Goal: Task Accomplishment & Management: Complete application form

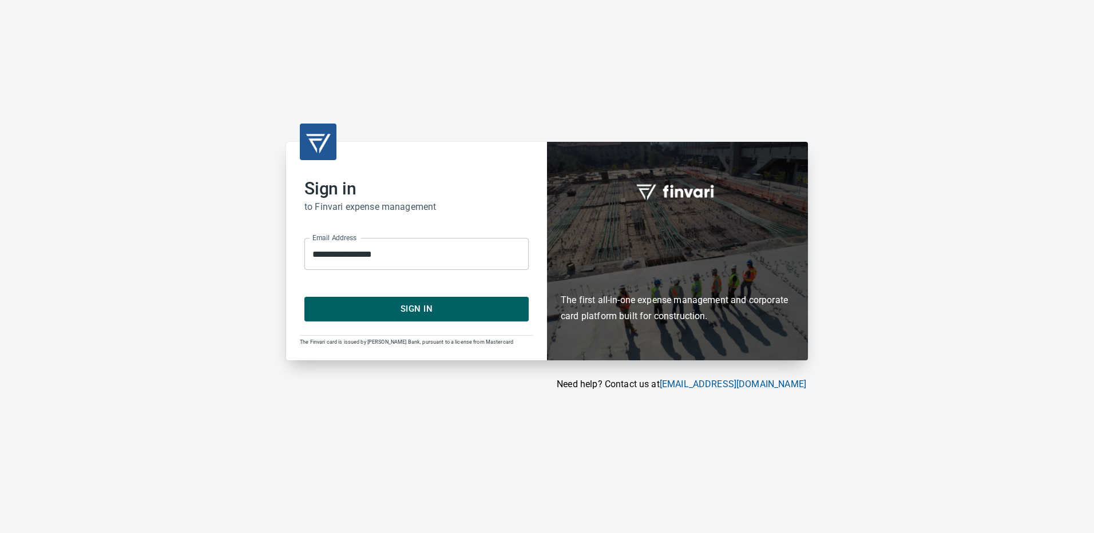
click at [392, 317] on button "Sign In" at bounding box center [416, 309] width 224 height 24
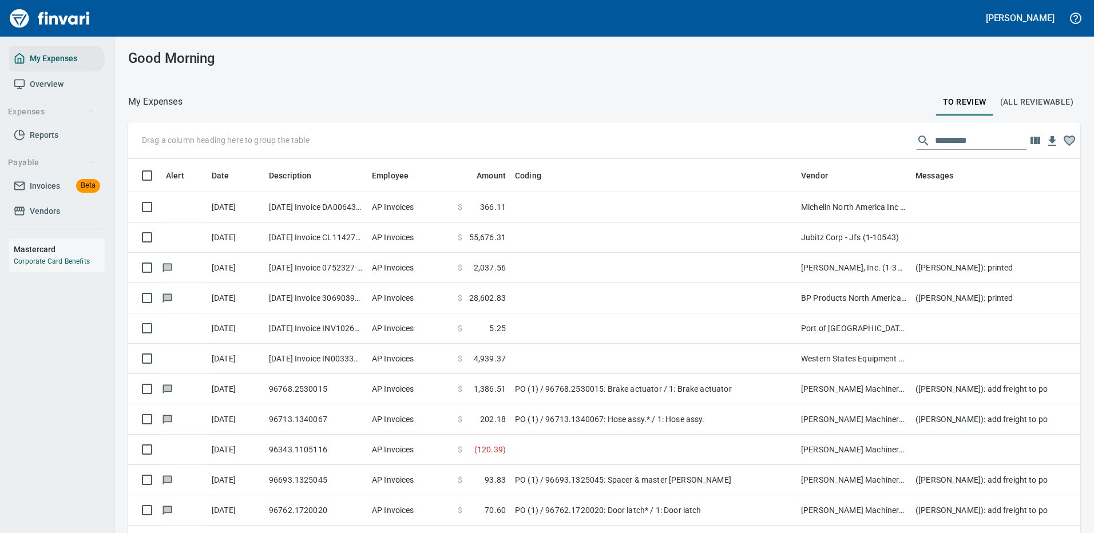
scroll to position [390, 926]
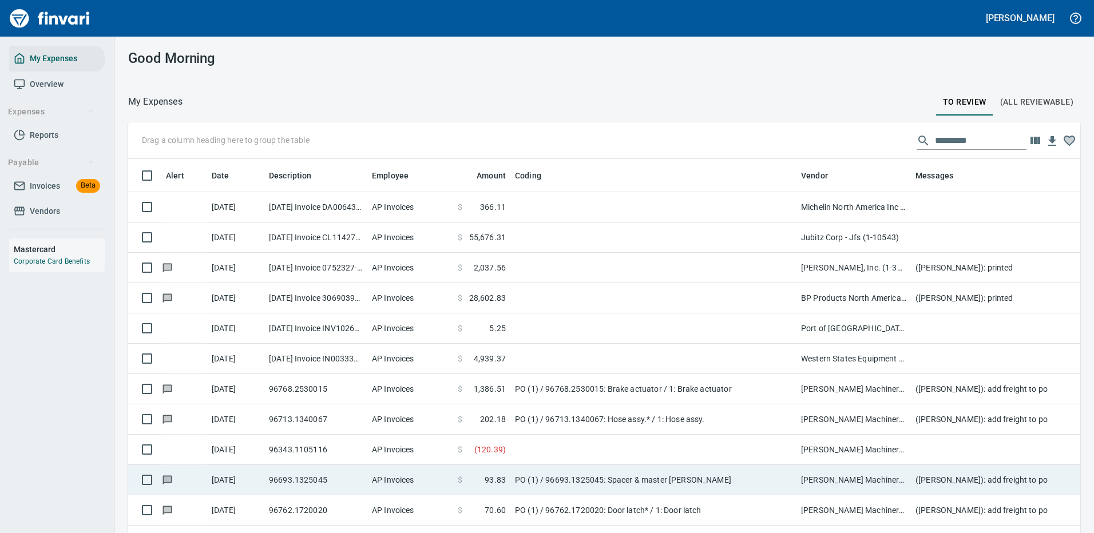
drag, startPoint x: 571, startPoint y: 440, endPoint x: 572, endPoint y: 435, distance: 5.7
click at [571, 439] on td at bounding box center [653, 450] width 286 height 30
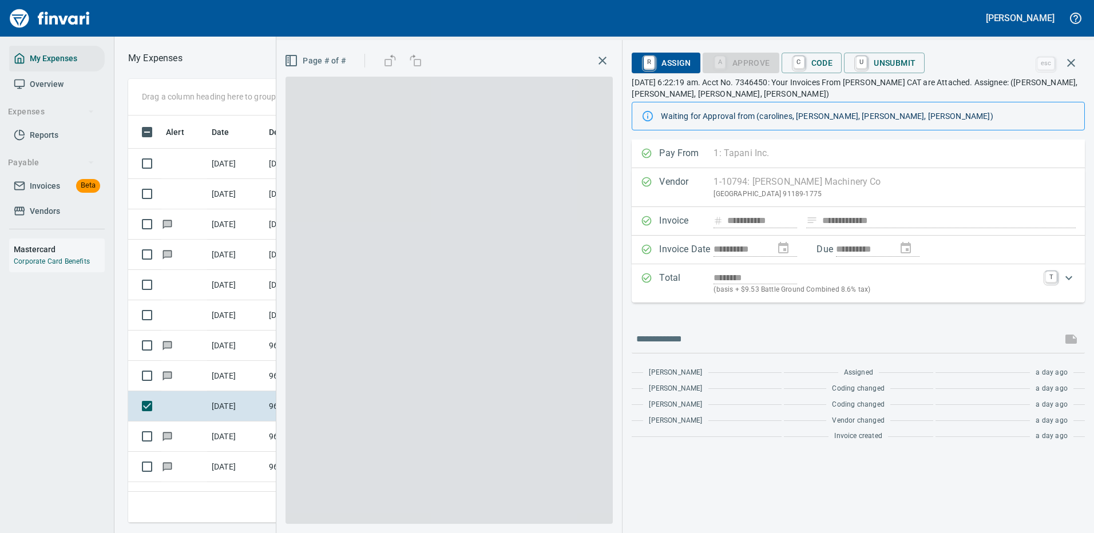
scroll to position [390, 649]
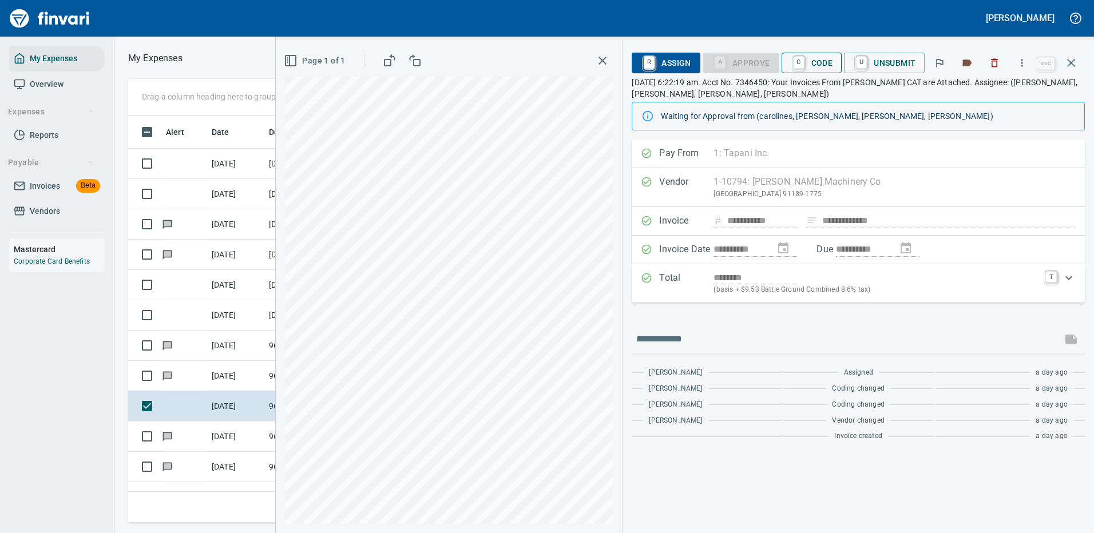
click at [818, 60] on span "C Code" at bounding box center [811, 62] width 42 height 19
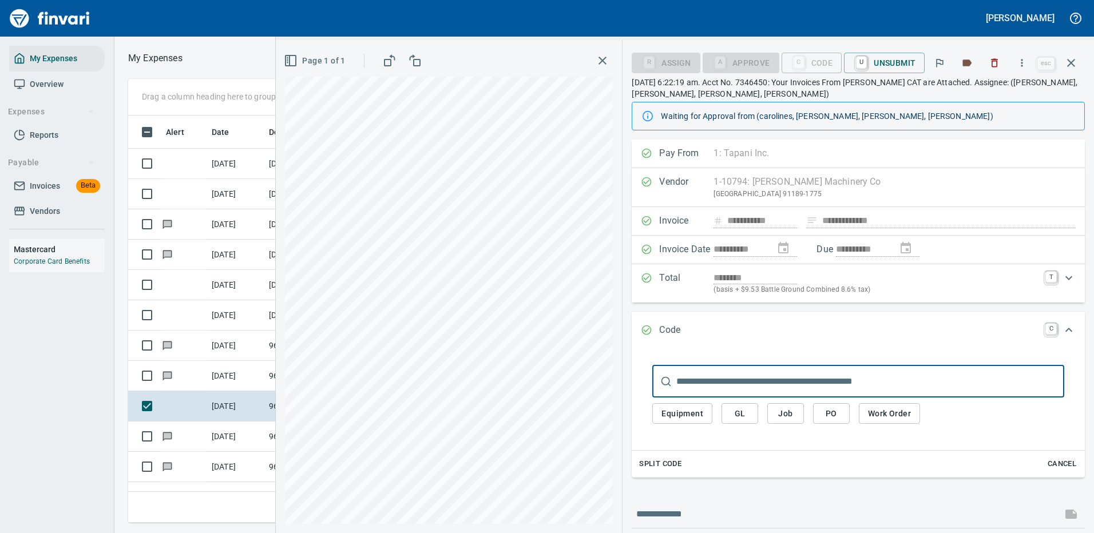
click at [829, 408] on span "PO" at bounding box center [831, 414] width 18 height 14
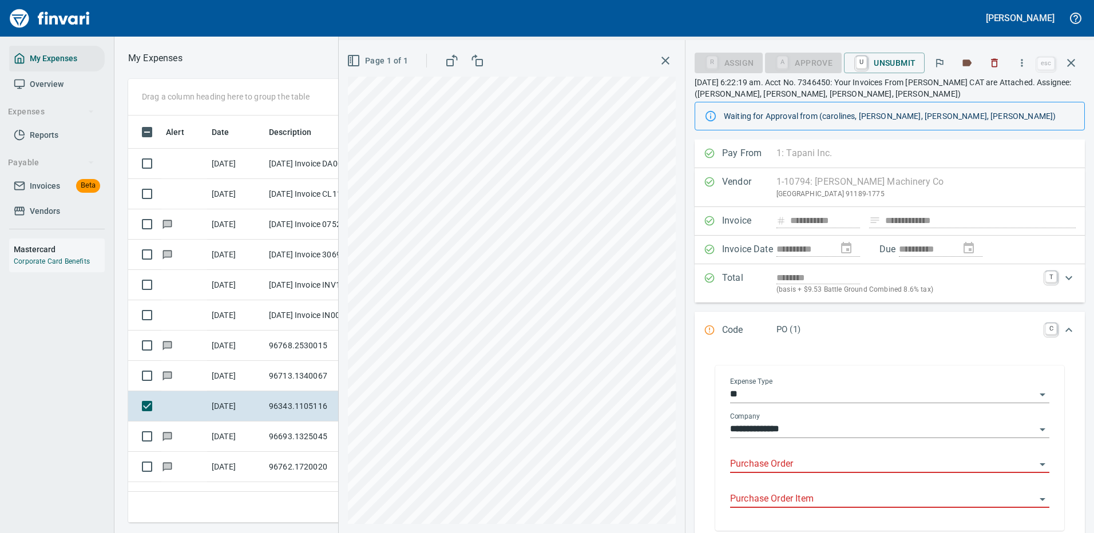
click at [772, 464] on input "Purchase Order" at bounding box center [882, 464] width 305 height 16
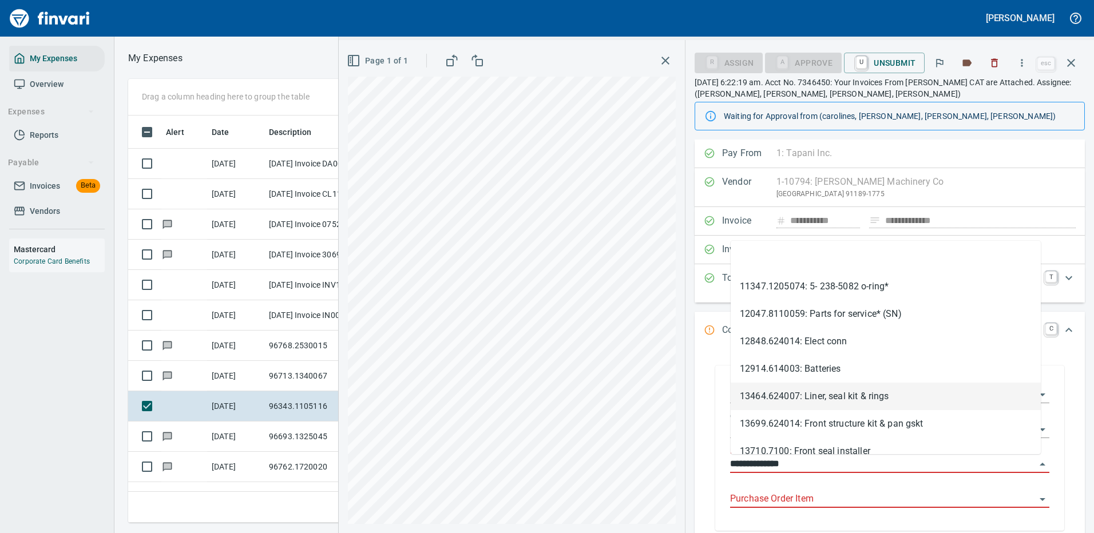
scroll to position [93, 0]
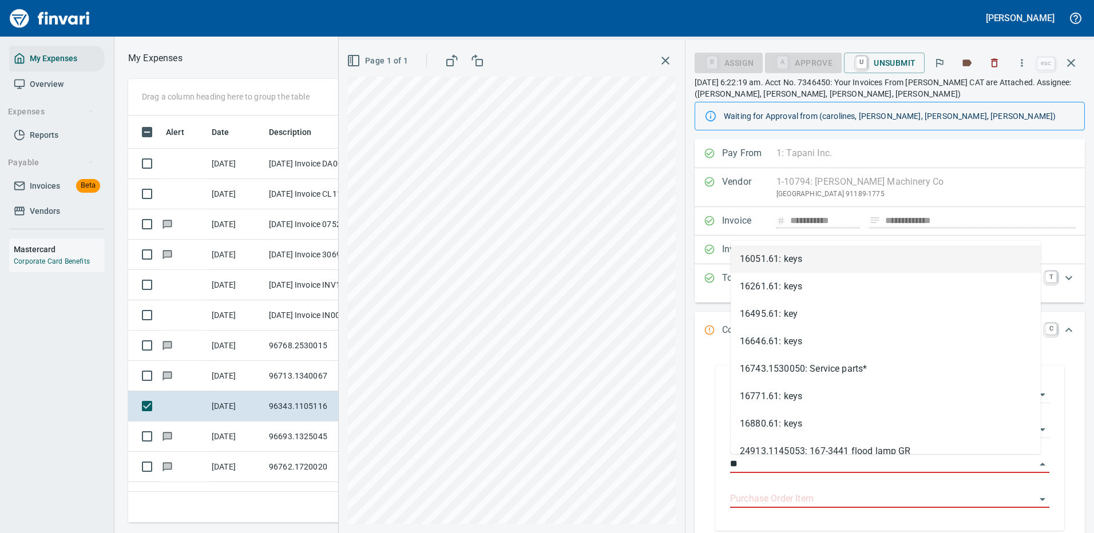
type input "*"
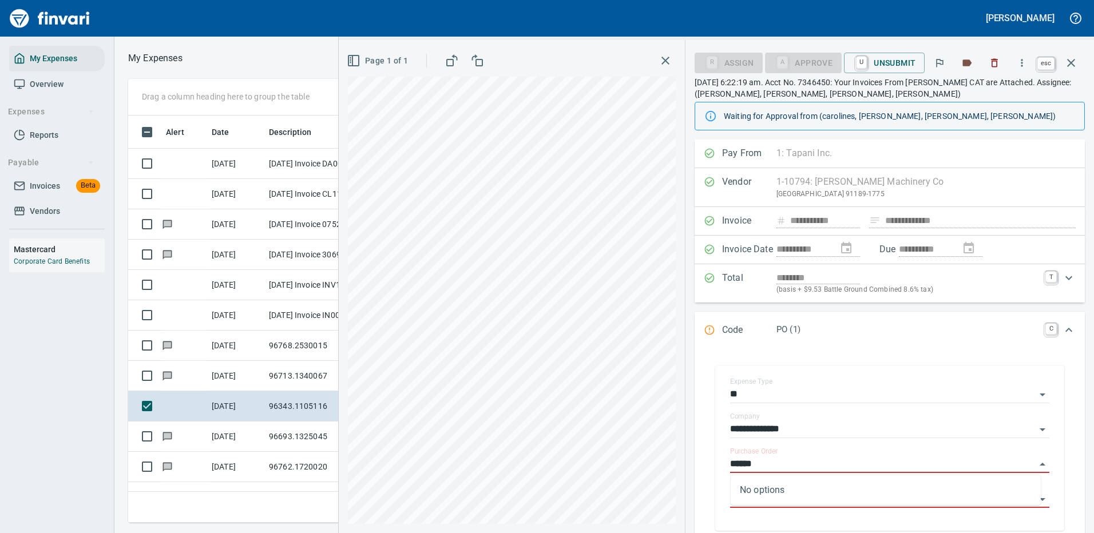
scroll to position [390, 649]
type input "*****"
click at [1070, 59] on icon "button" at bounding box center [1071, 63] width 14 height 14
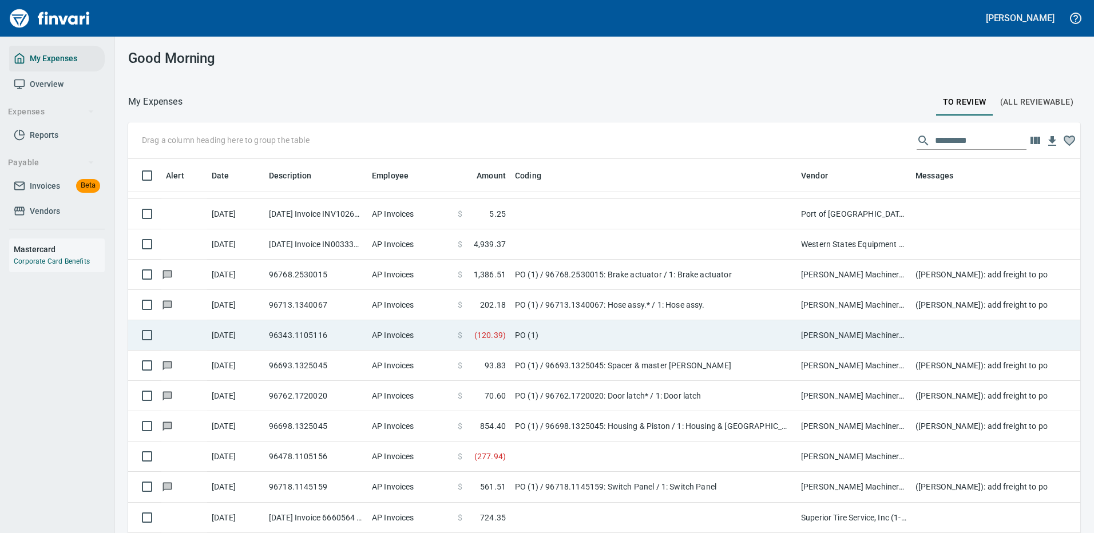
scroll to position [229, 0]
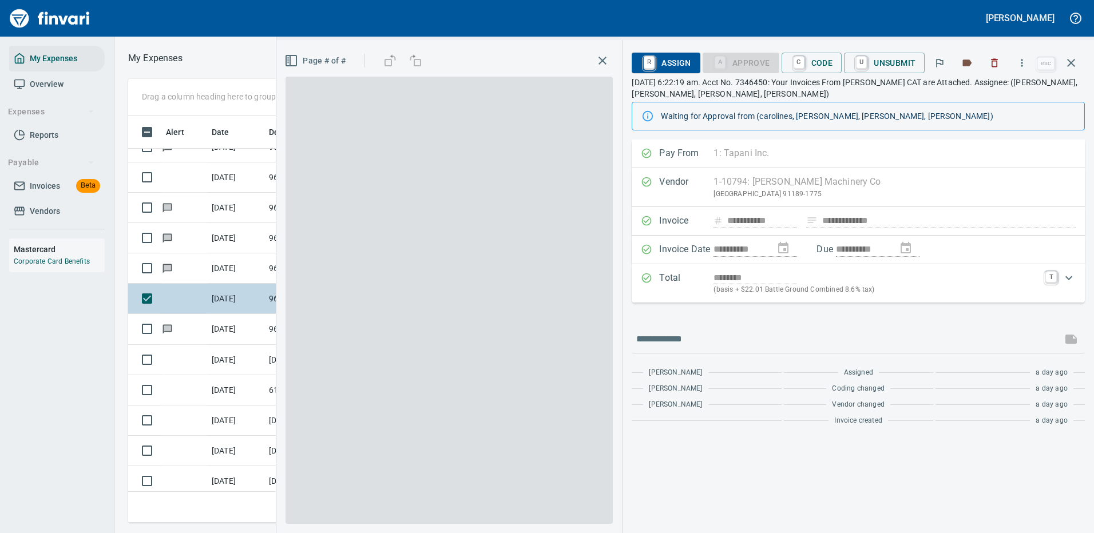
scroll to position [390, 649]
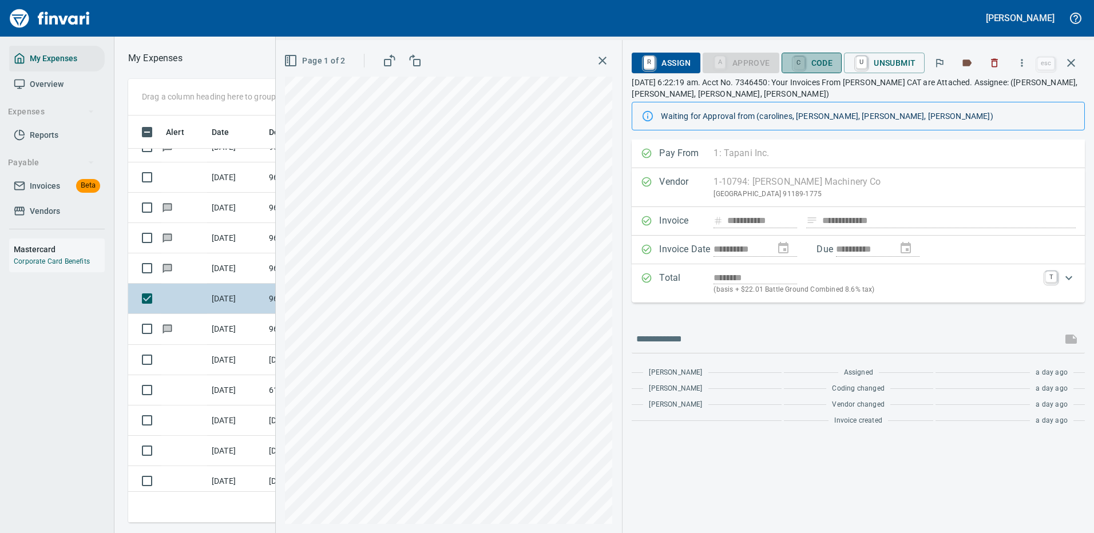
click at [804, 63] on link "C" at bounding box center [798, 63] width 11 height 13
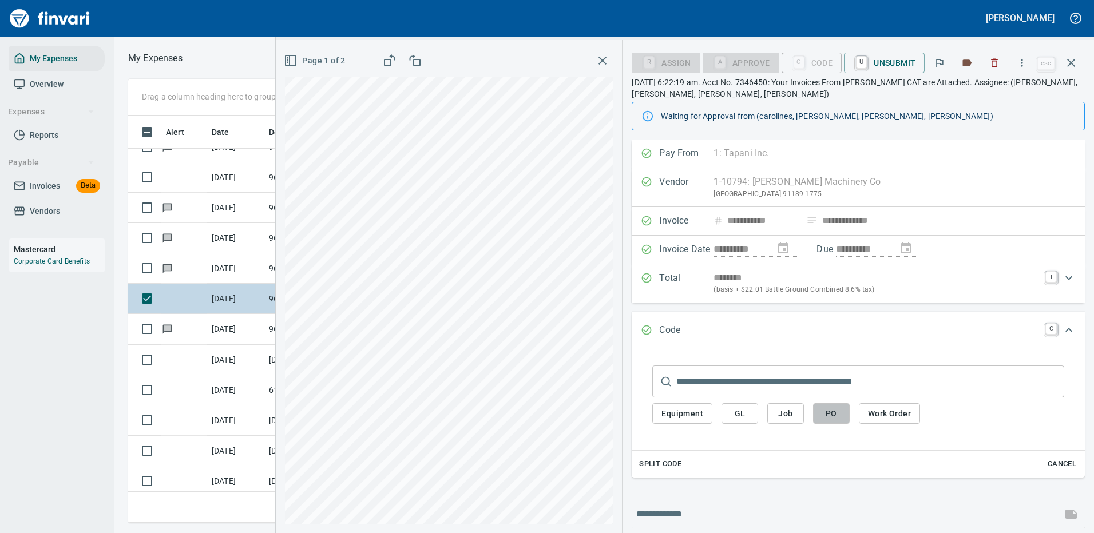
click at [835, 414] on span "PO" at bounding box center [831, 414] width 18 height 14
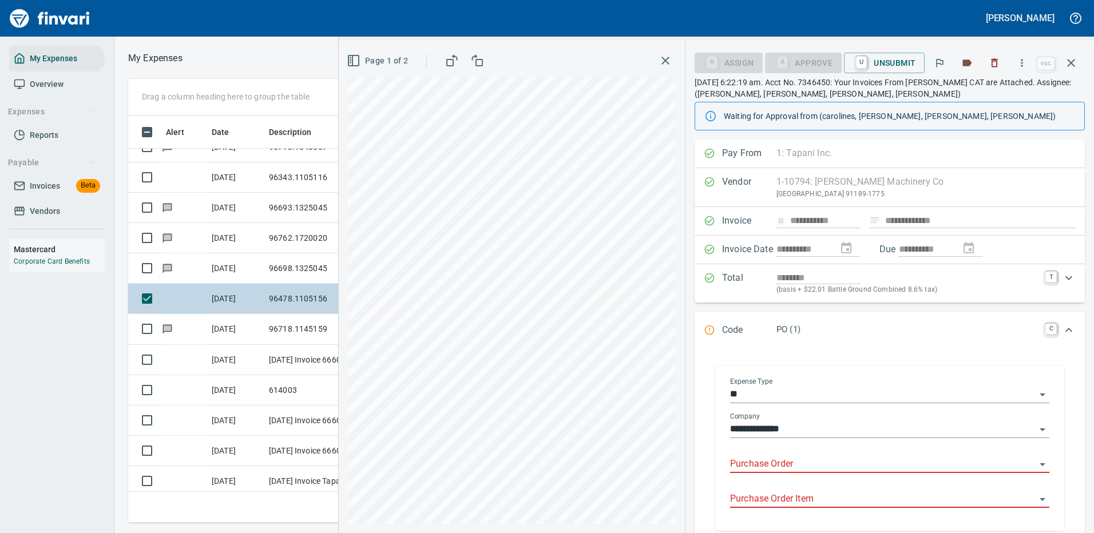
click at [780, 467] on input "Purchase Order" at bounding box center [882, 464] width 305 height 16
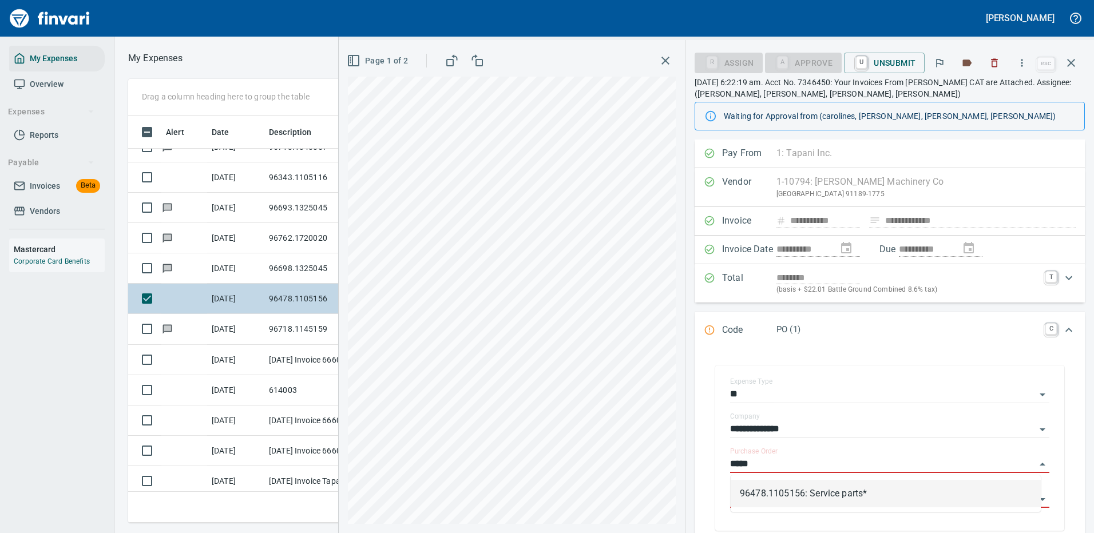
click at [795, 493] on li "96478.1105156: Service parts*" at bounding box center [885, 493] width 310 height 27
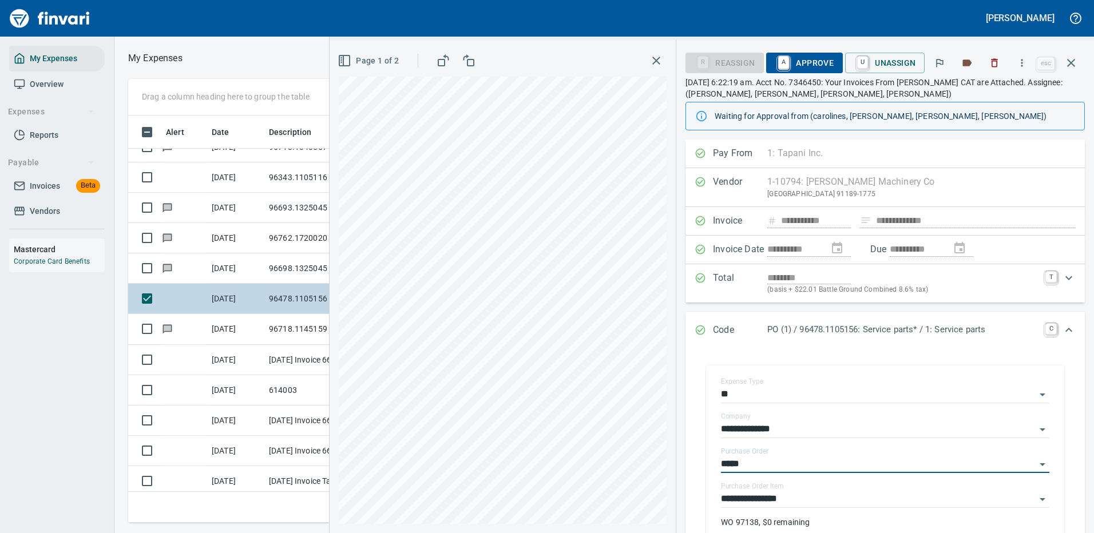
type input "**********"
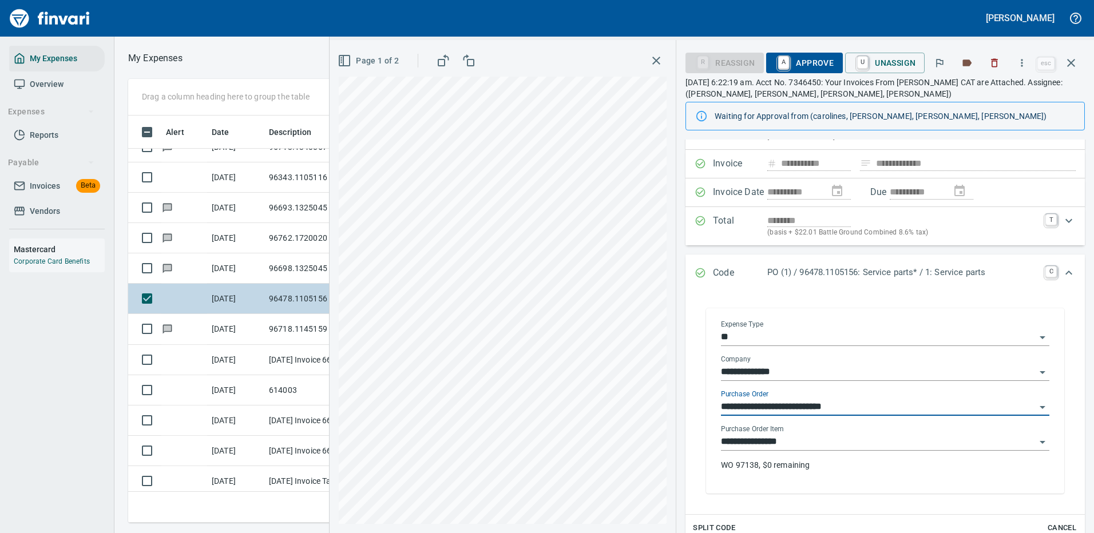
scroll to position [114, 0]
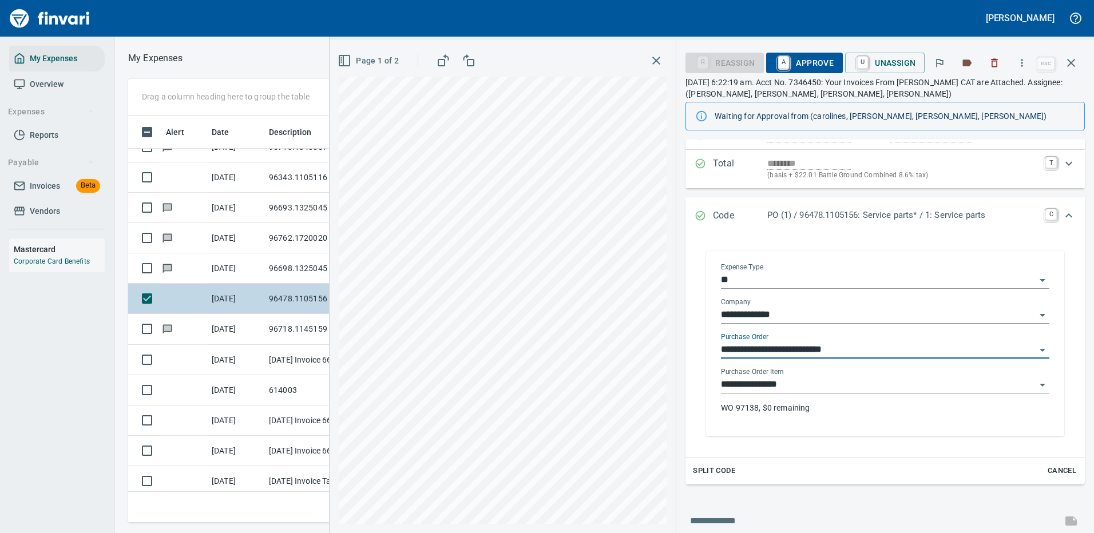
type input "**********"
click at [767, 386] on input "**********" at bounding box center [878, 385] width 315 height 16
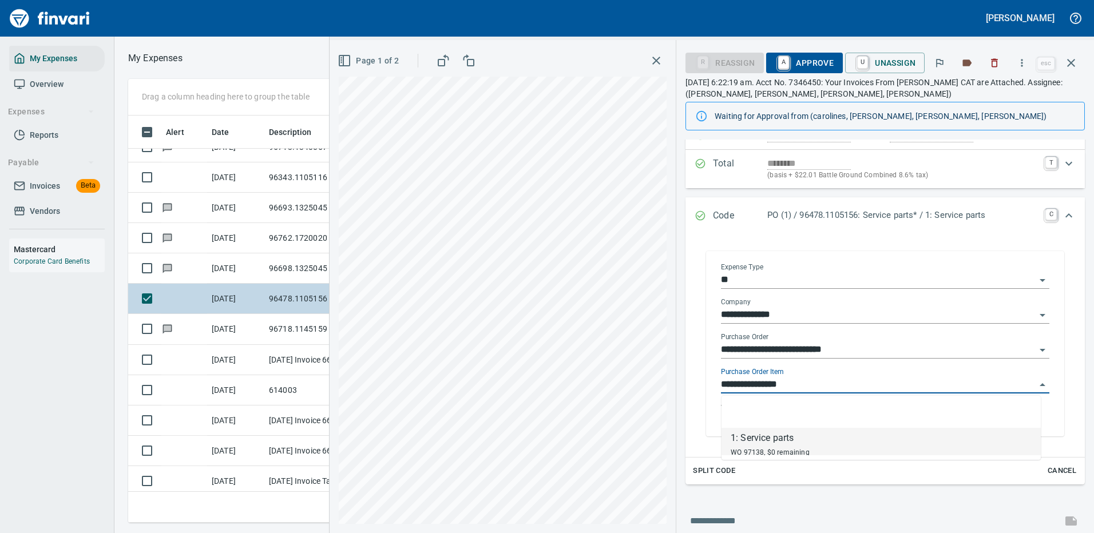
scroll to position [390, 649]
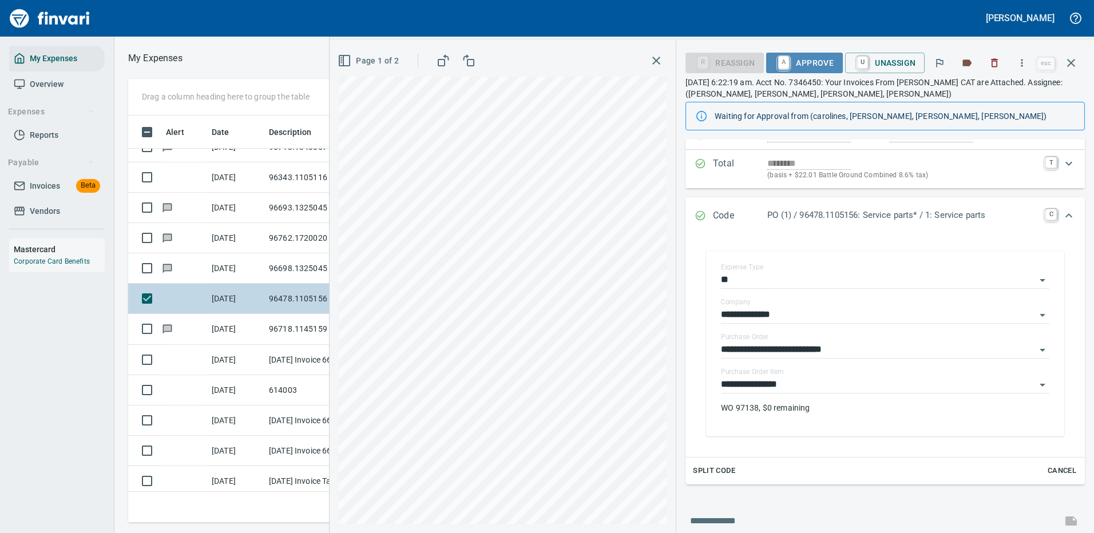
click at [808, 63] on span "A Approve" at bounding box center [804, 62] width 58 height 19
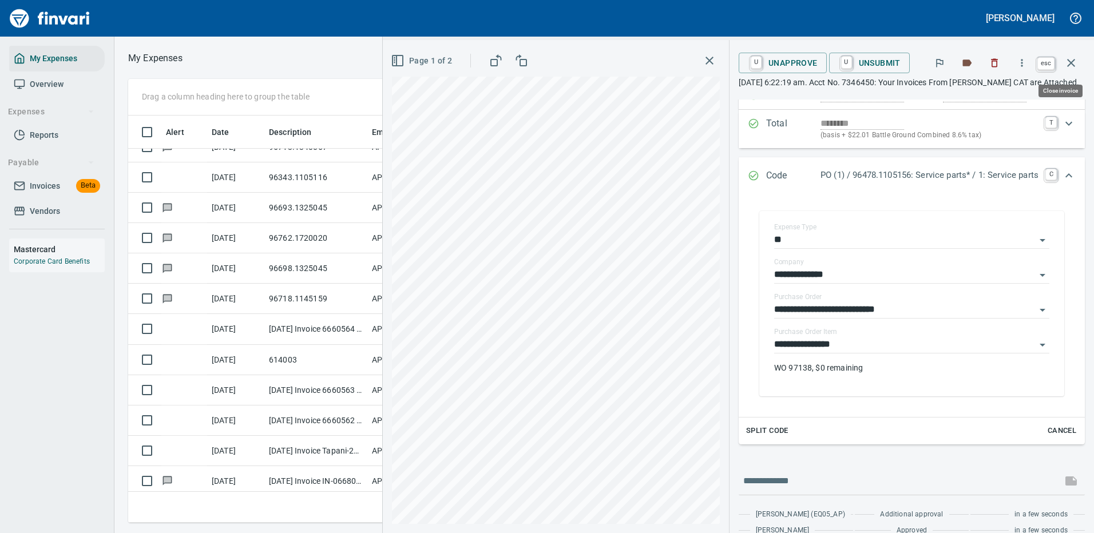
click at [1070, 57] on icon "button" at bounding box center [1071, 63] width 14 height 14
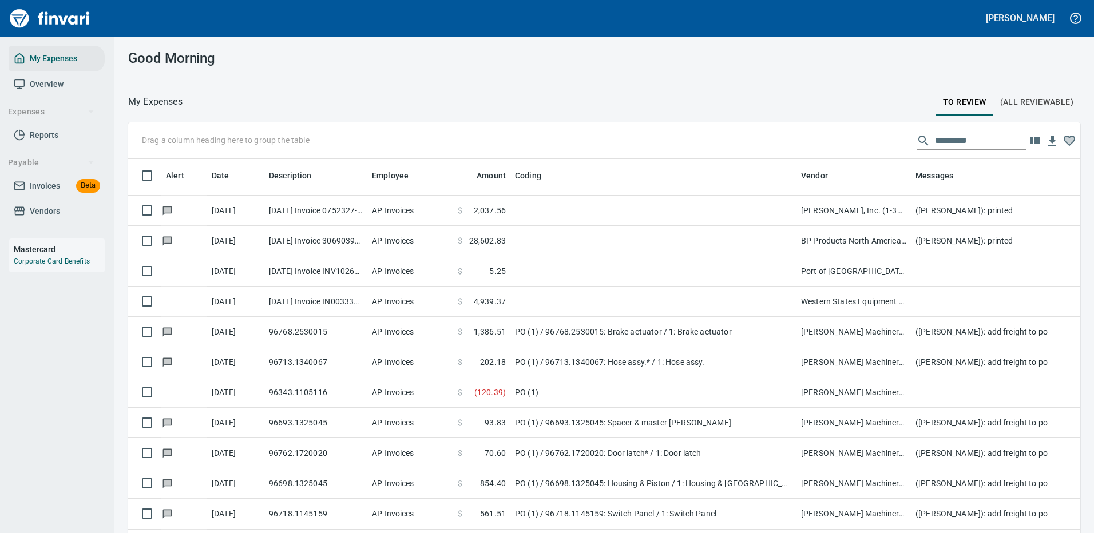
scroll to position [390, 926]
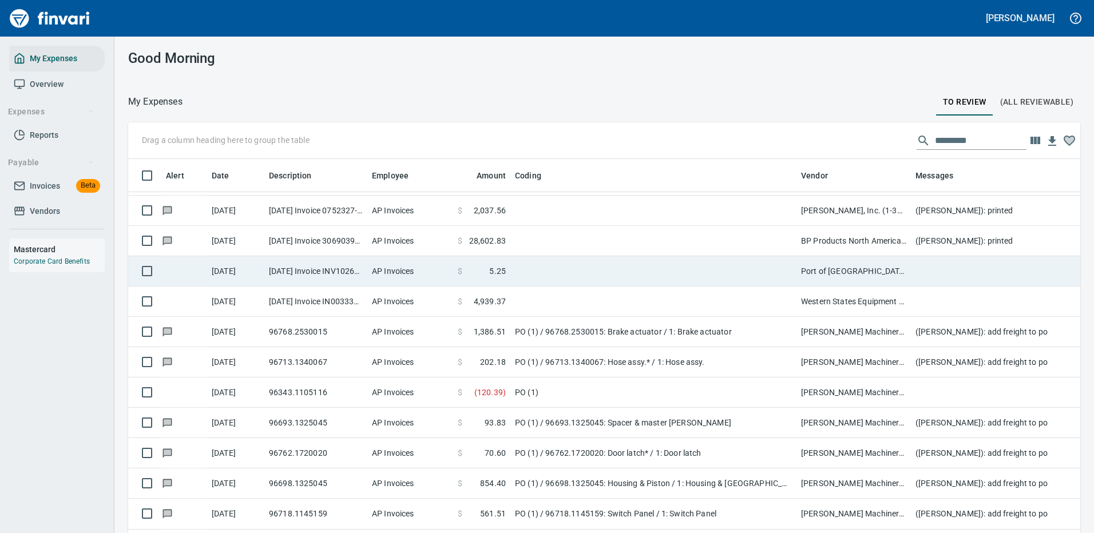
click at [568, 263] on td at bounding box center [653, 271] width 286 height 30
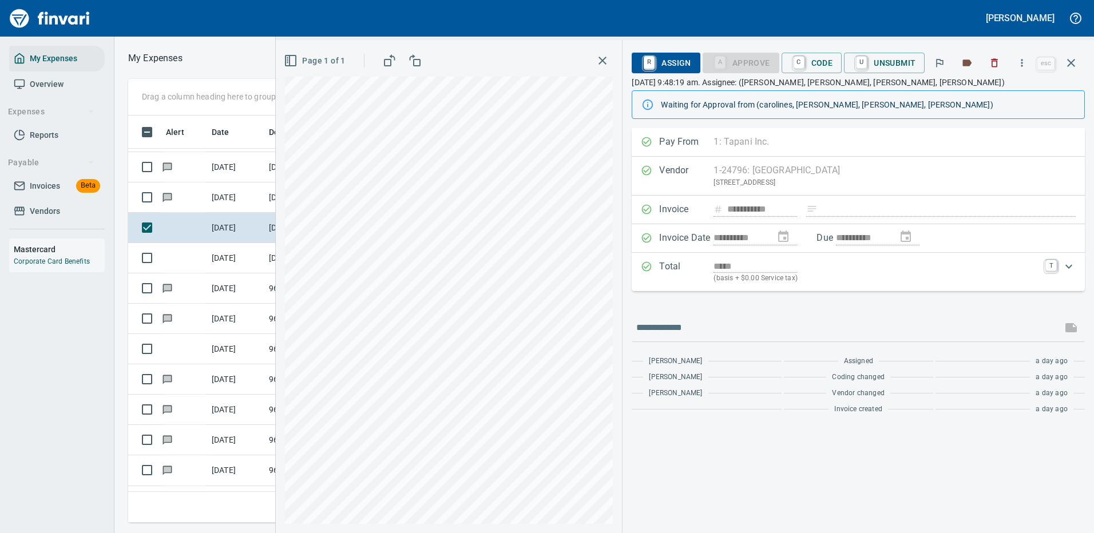
scroll to position [390, 649]
click at [1021, 65] on icon "button" at bounding box center [1021, 62] width 11 height 11
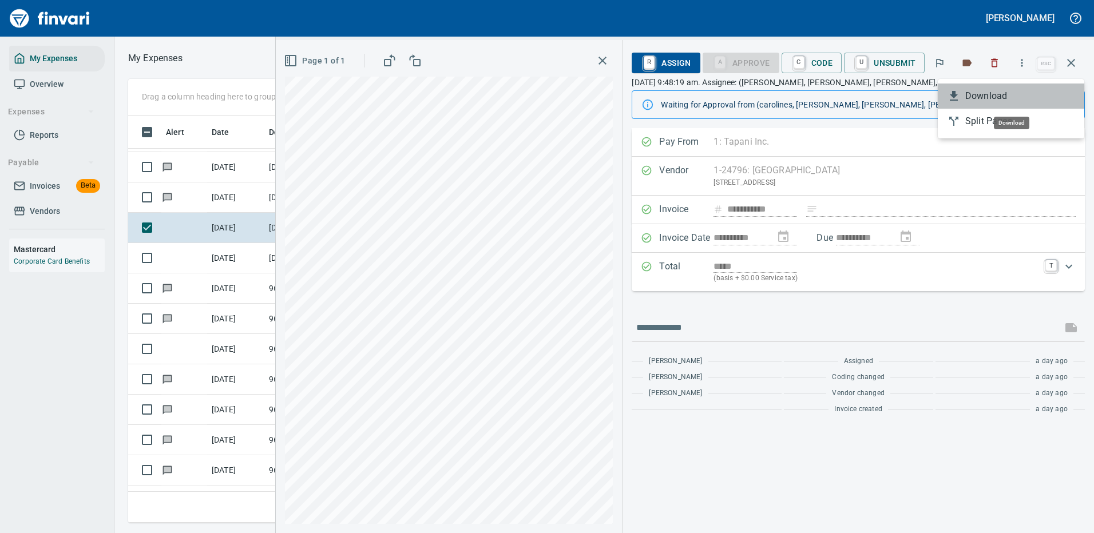
click at [963, 93] on div at bounding box center [956, 96] width 18 height 14
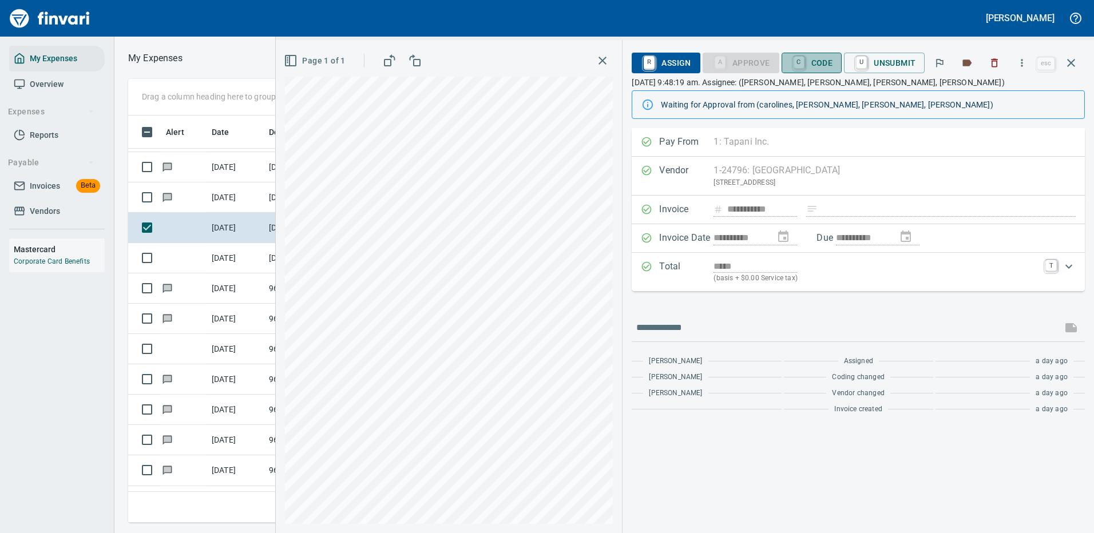
click at [817, 58] on span "C Code" at bounding box center [811, 62] width 42 height 19
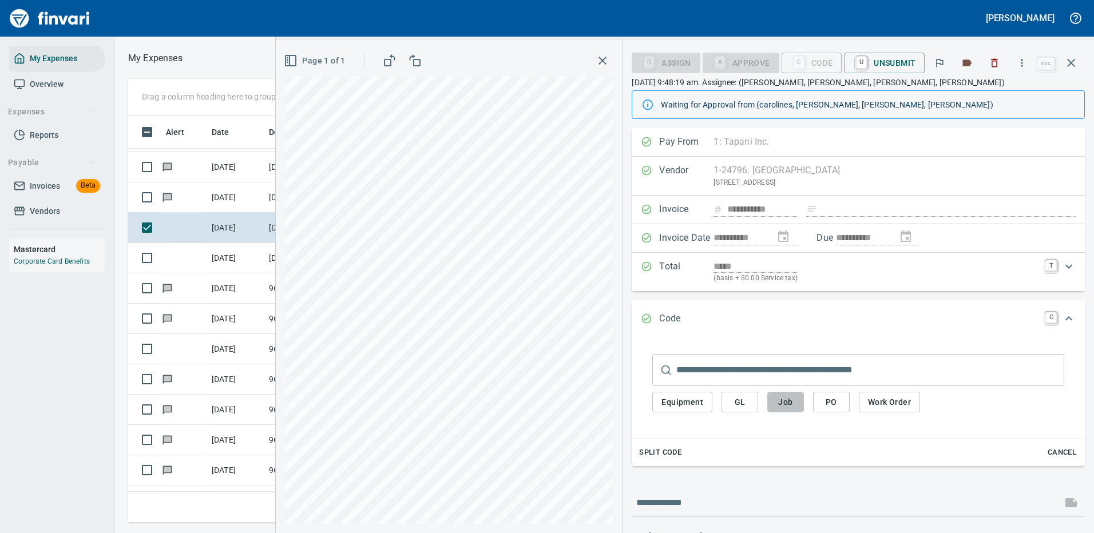
click at [786, 400] on span "Job" at bounding box center [785, 402] width 18 height 14
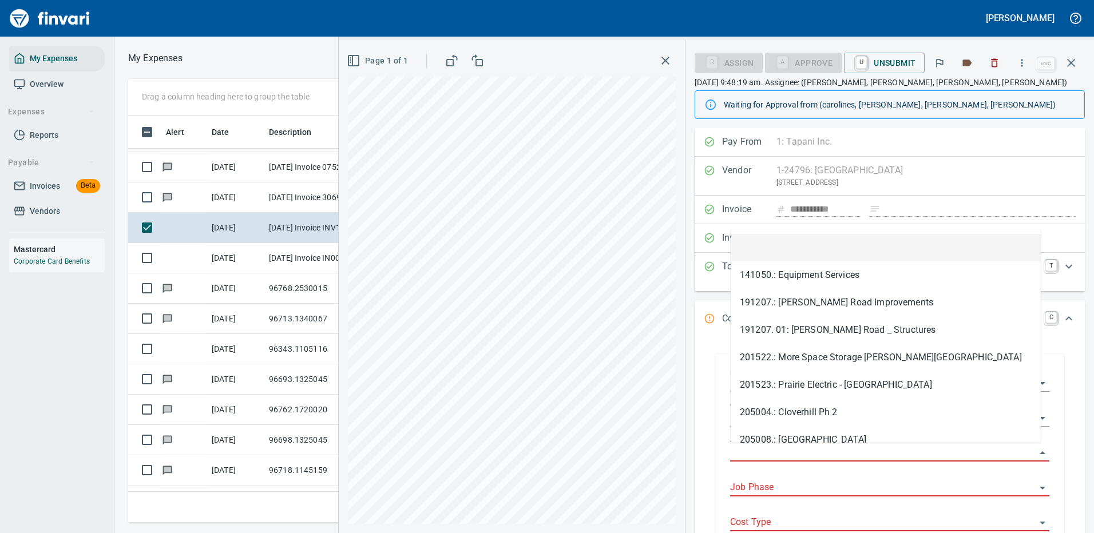
click at [757, 452] on input "Job" at bounding box center [882, 453] width 305 height 16
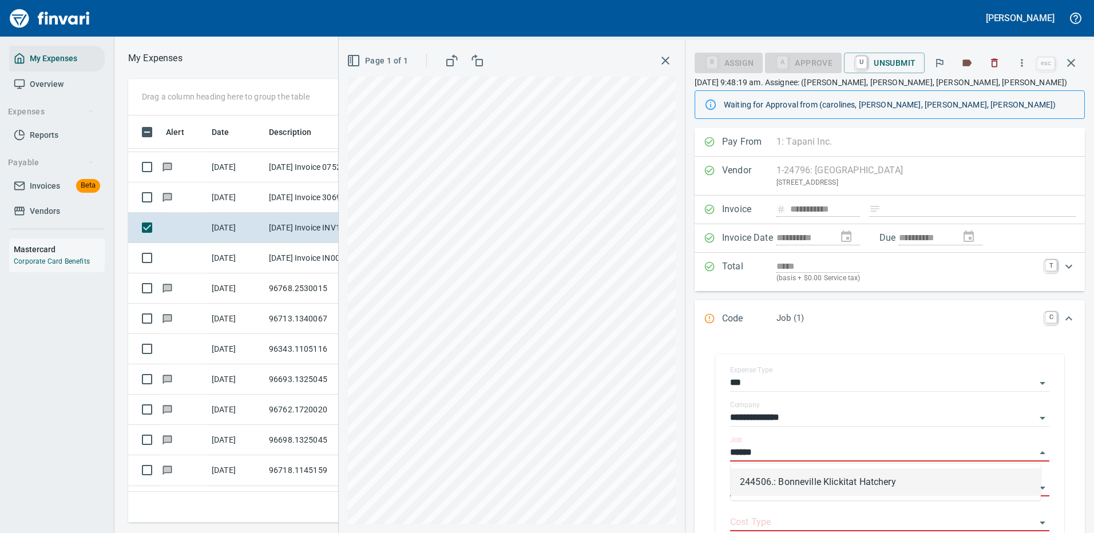
click at [835, 486] on li "244506.: Bonneville Klickitat Hatchery" at bounding box center [885, 481] width 310 height 27
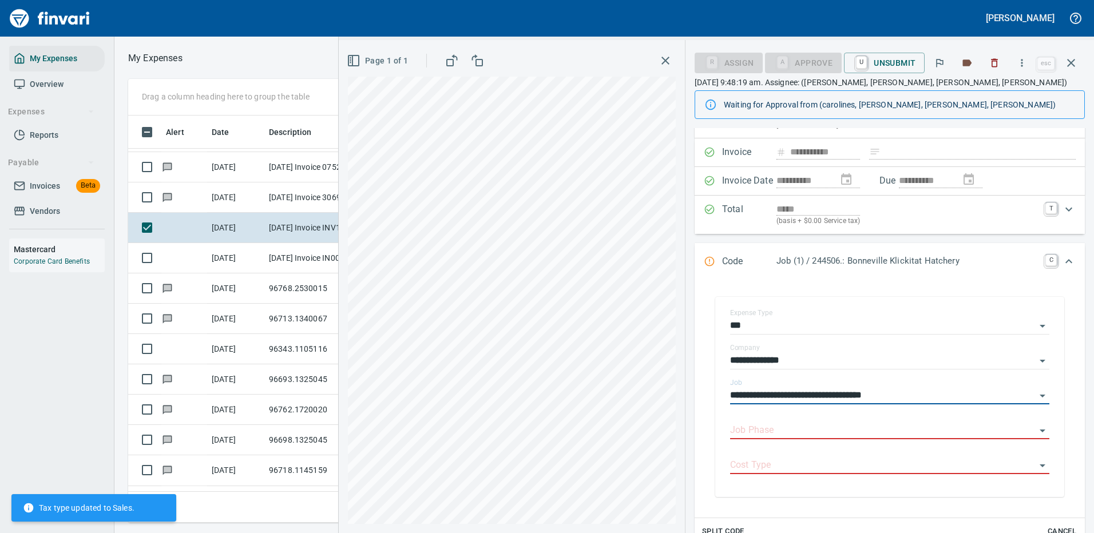
scroll to position [114, 0]
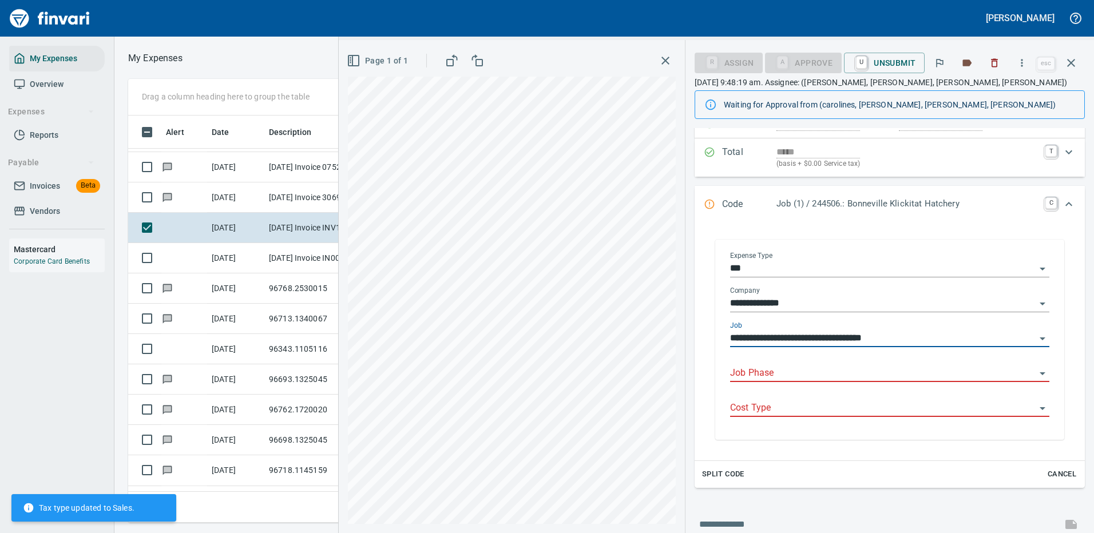
type input "**********"
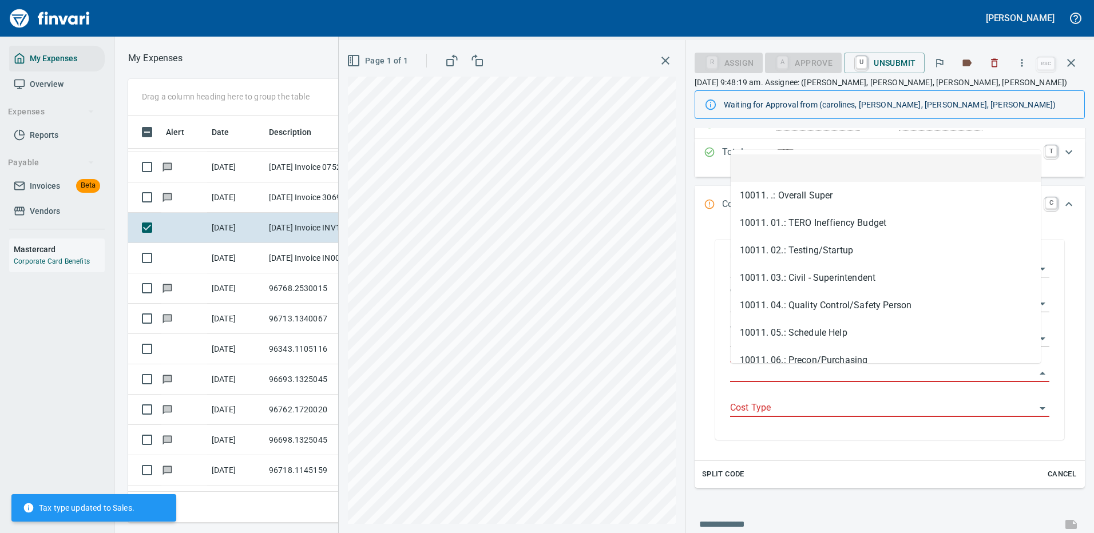
click at [769, 370] on input "Job Phase" at bounding box center [882, 374] width 305 height 16
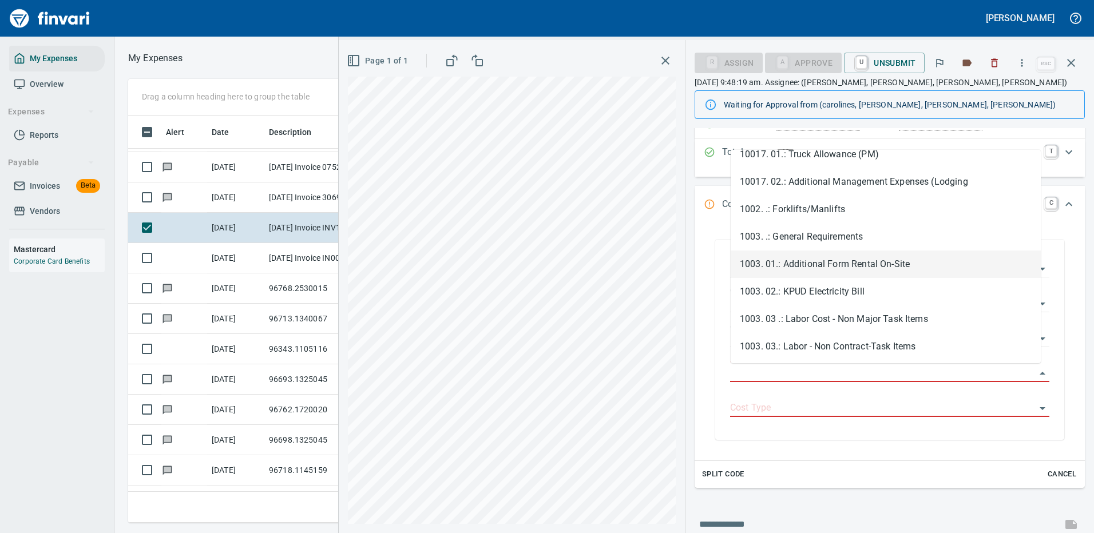
scroll to position [286, 0]
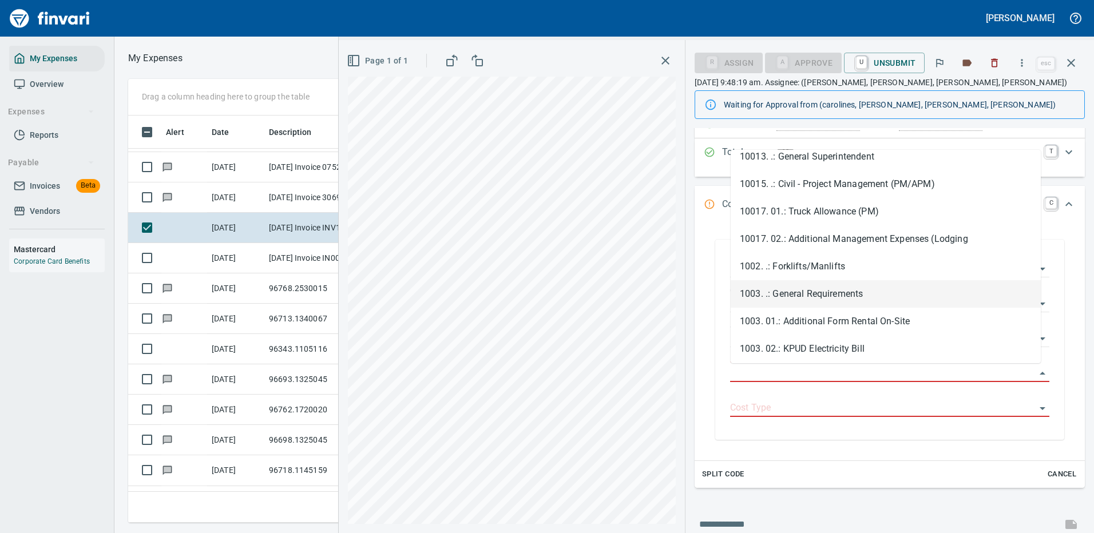
click at [841, 296] on li "1003. .: General Requirements" at bounding box center [885, 293] width 310 height 27
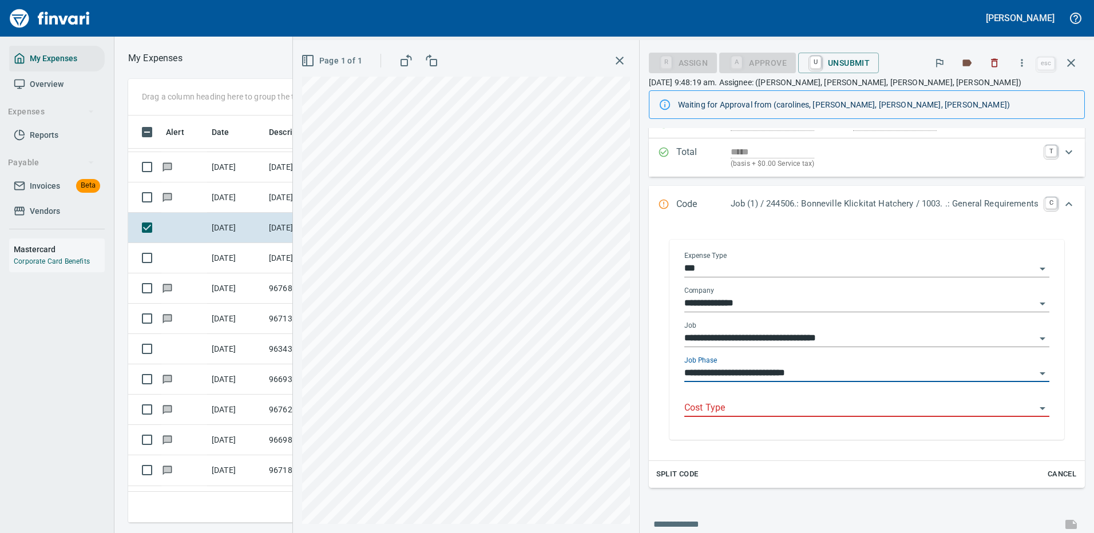
type input "**********"
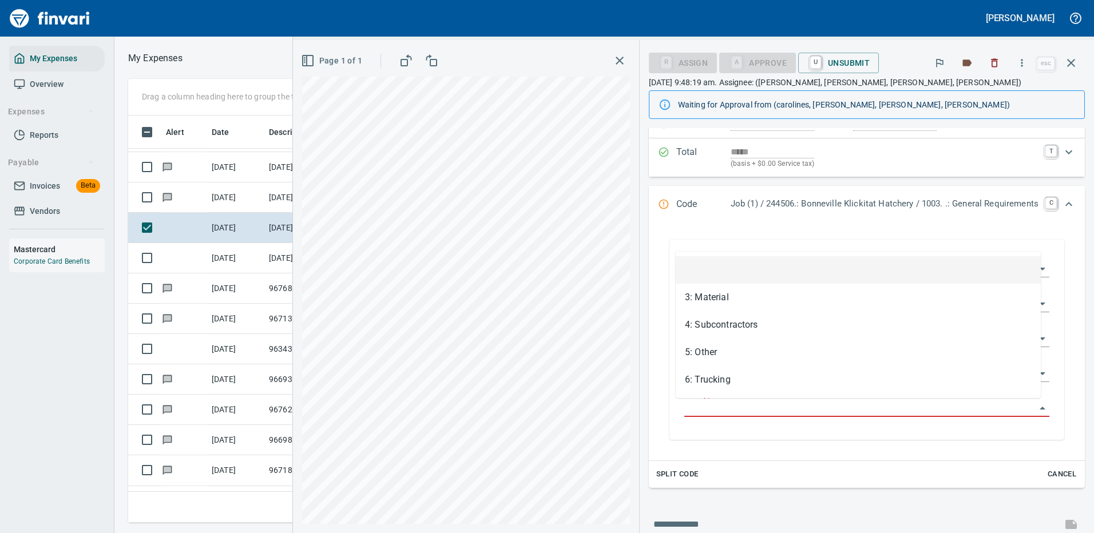
scroll to position [390, 649]
click at [708, 404] on input "Cost Type" at bounding box center [859, 408] width 351 height 16
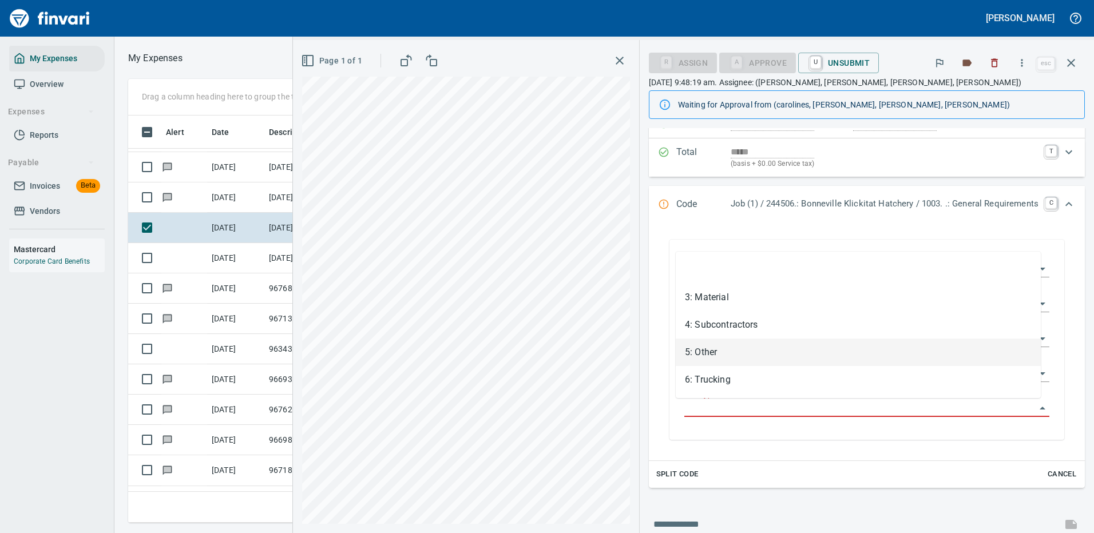
drag, startPoint x: 709, startPoint y: 356, endPoint x: 714, endPoint y: 349, distance: 8.1
click at [709, 355] on li "5: Other" at bounding box center [858, 352] width 365 height 27
type input "********"
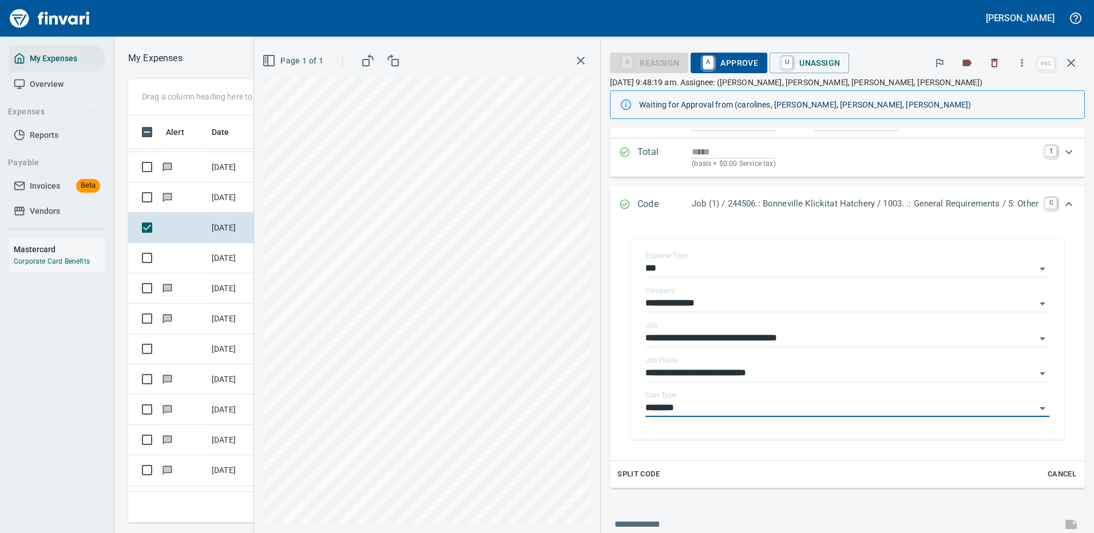
drag, startPoint x: 725, startPoint y: 57, endPoint x: 726, endPoint y: 50, distance: 7.1
click at [725, 57] on span "A Approve" at bounding box center [729, 62] width 58 height 19
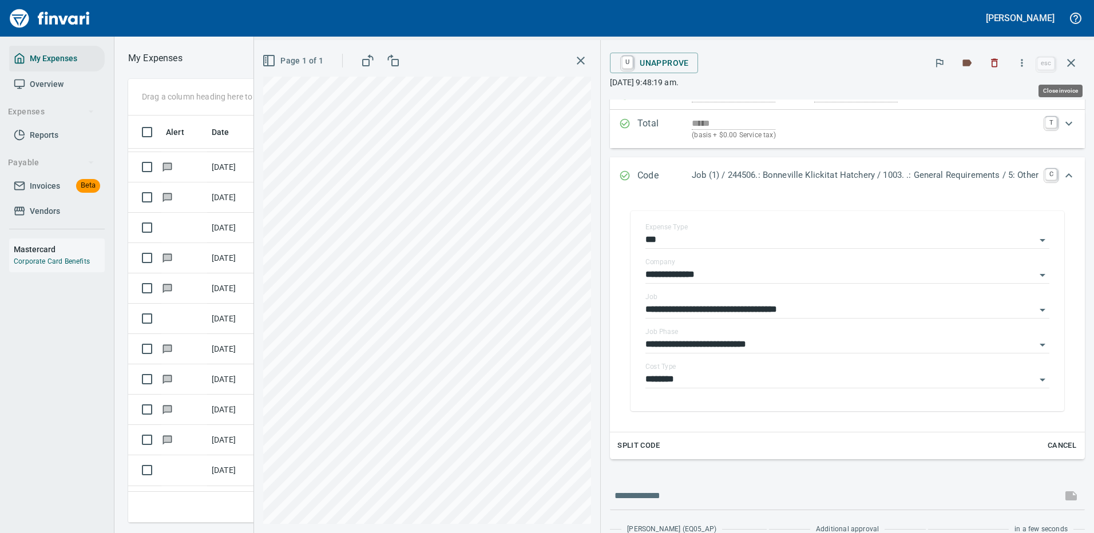
click at [1071, 62] on icon "button" at bounding box center [1071, 63] width 14 height 14
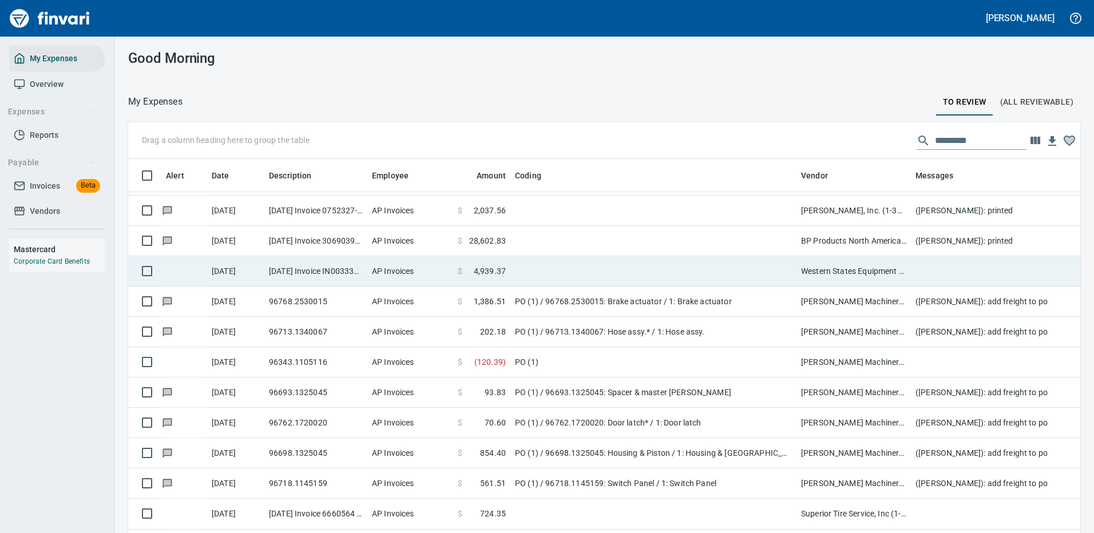
scroll to position [390, 926]
